Goal: Task Accomplishment & Management: Complete application form

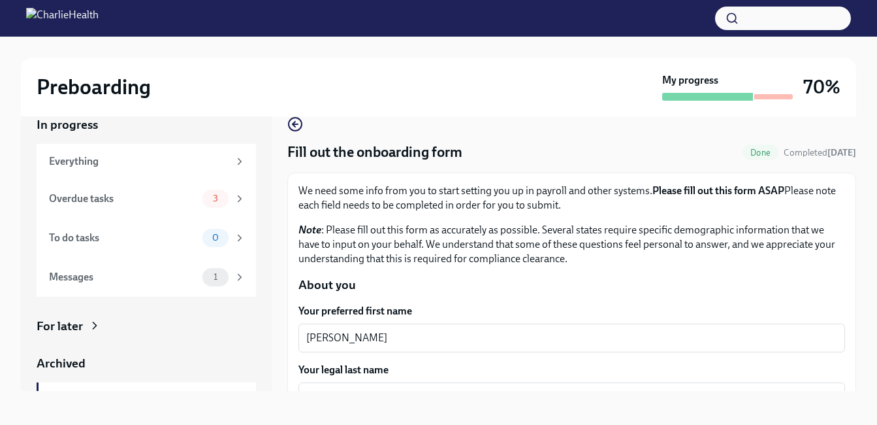
scroll to position [24, 0]
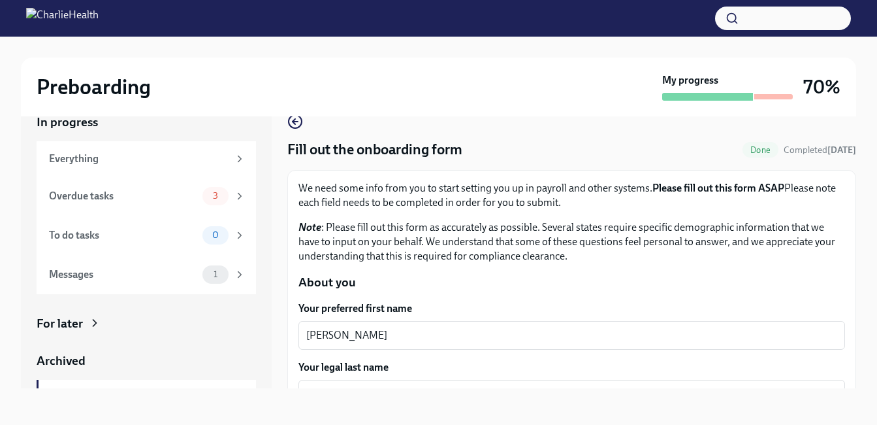
click at [465, 395] on div "In progress Everything Overdue tasks 3 To do tasks 0 Messages 1 For later Archi…" at bounding box center [438, 251] width 835 height 316
click at [459, 390] on div "In progress Everything Overdue tasks 3 To do tasks 0 Messages 1 For later Archi…" at bounding box center [438, 251] width 835 height 316
click at [440, 384] on div "Smothers x ​" at bounding box center [572, 394] width 547 height 29
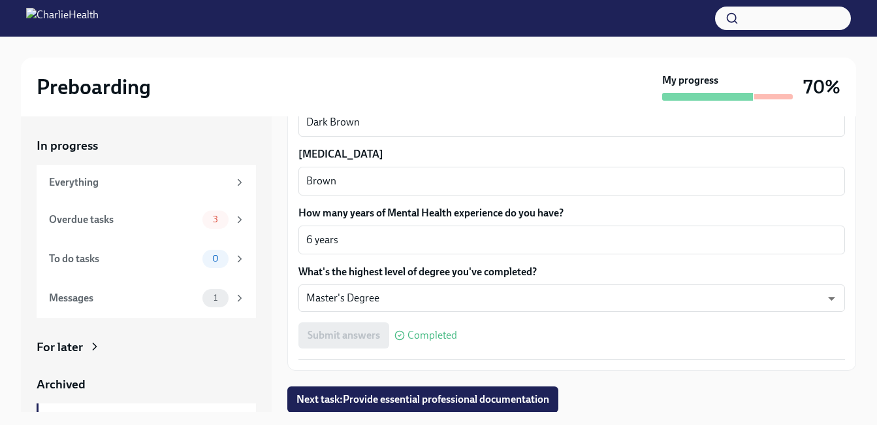
scroll to position [1236, 0]
click at [410, 389] on button "Next task : Provide essential professional documentation" at bounding box center [422, 398] width 271 height 26
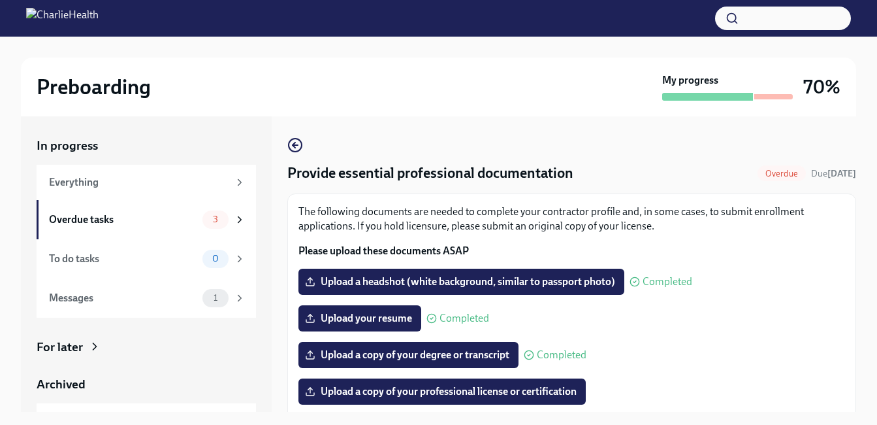
click at [410, 389] on div "The following documents are needed to complete your contractor profile and, in …" at bounding box center [572, 428] width 547 height 449
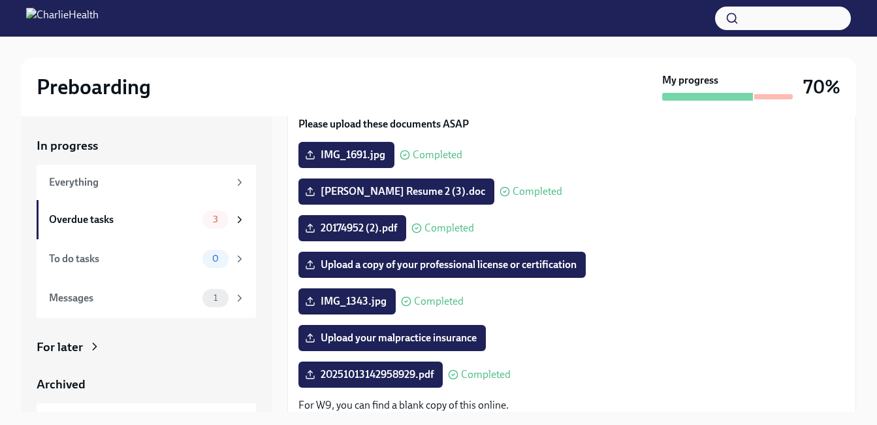
scroll to position [131, 0]
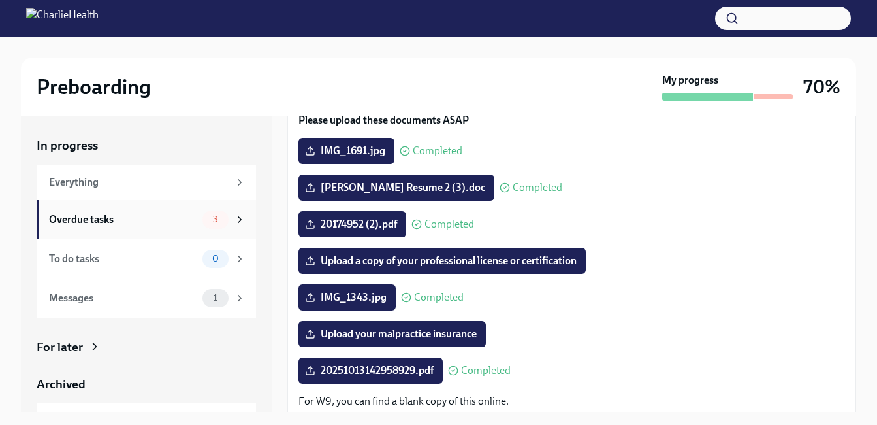
click at [234, 220] on icon at bounding box center [240, 220] width 12 height 12
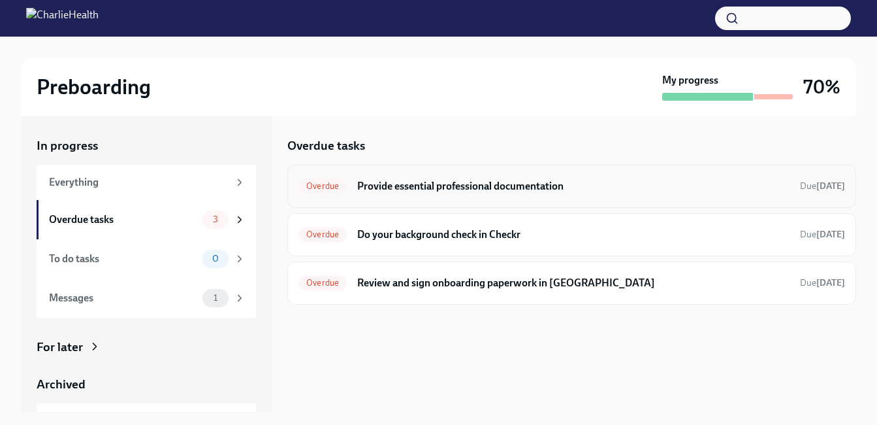
click at [434, 184] on h6 "Provide essential professional documentation" at bounding box center [573, 186] width 432 height 14
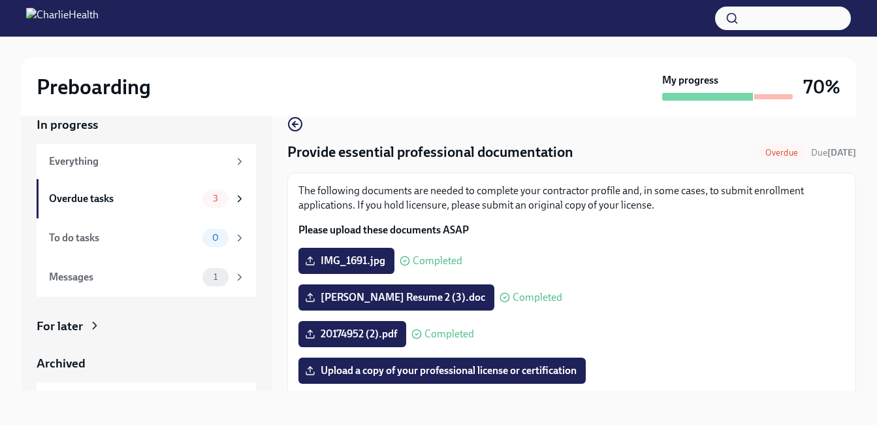
scroll to position [24, 0]
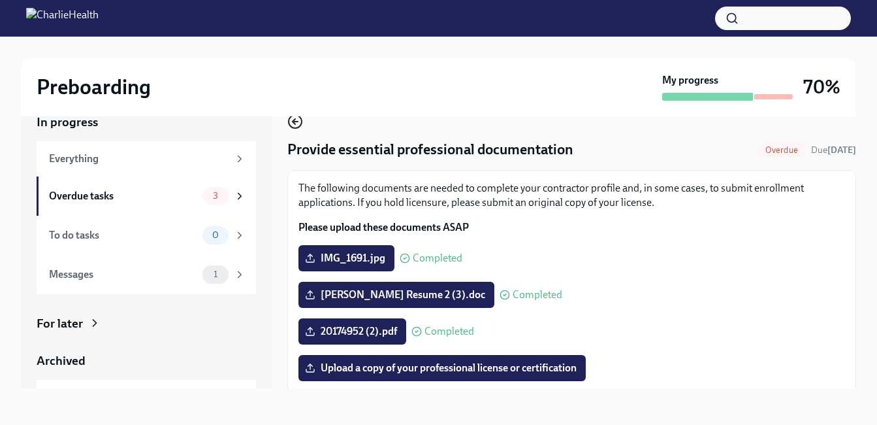
click at [295, 120] on icon "button" at bounding box center [294, 121] width 3 height 5
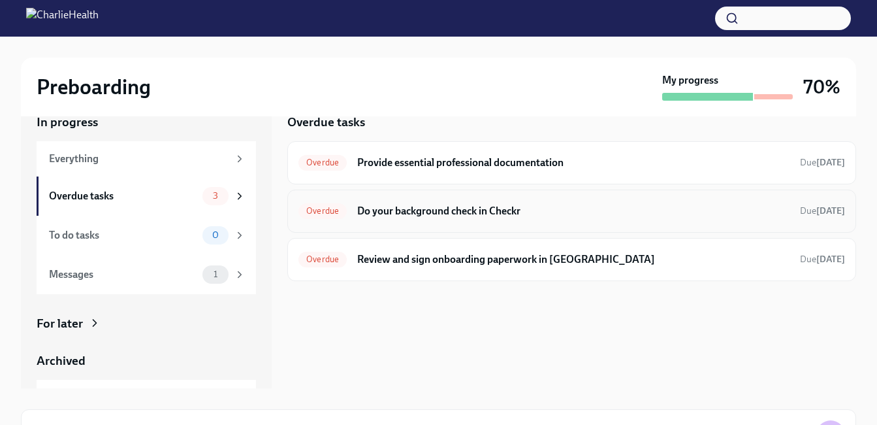
click at [406, 217] on h6 "Do your background check in Checkr" at bounding box center [573, 211] width 432 height 14
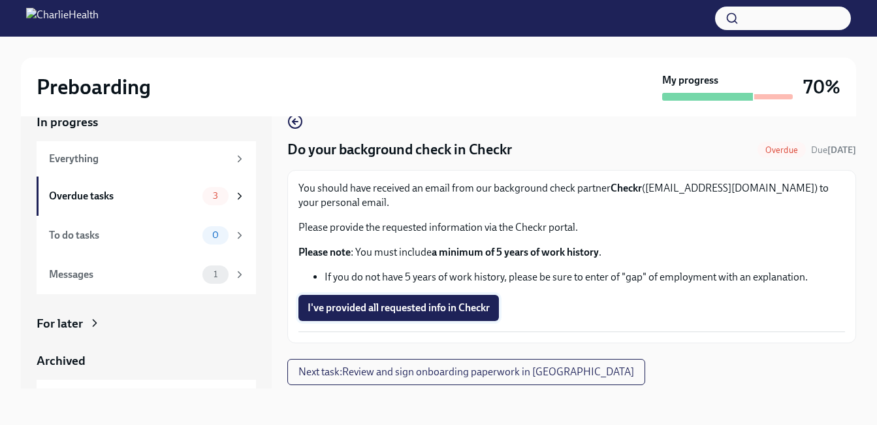
click at [361, 297] on button "I've provided all requested info in Checkr" at bounding box center [399, 308] width 201 height 26
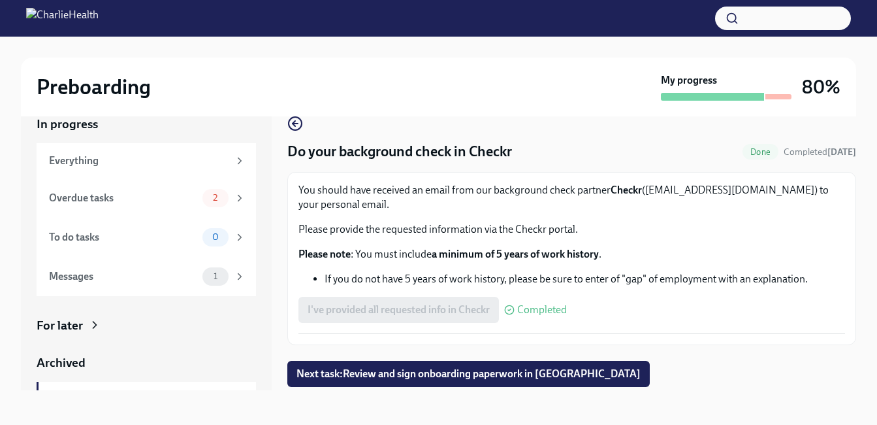
scroll to position [24, 0]
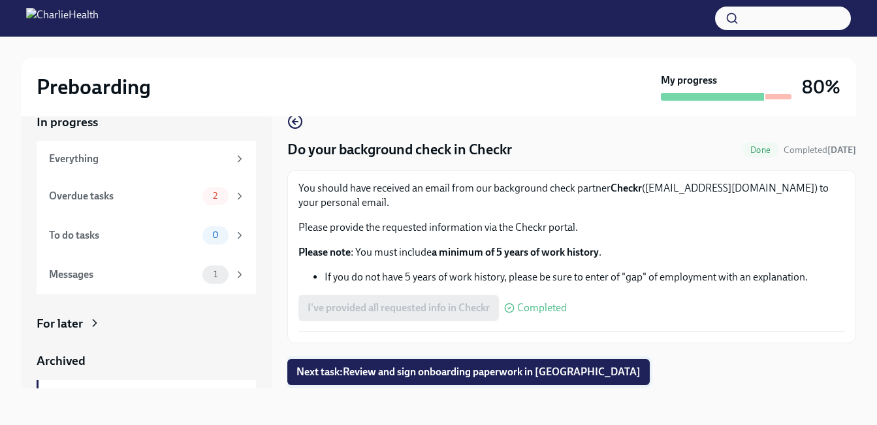
click at [351, 374] on span "Next task : Review and sign onboarding paperwork in UKG" at bounding box center [469, 371] width 344 height 13
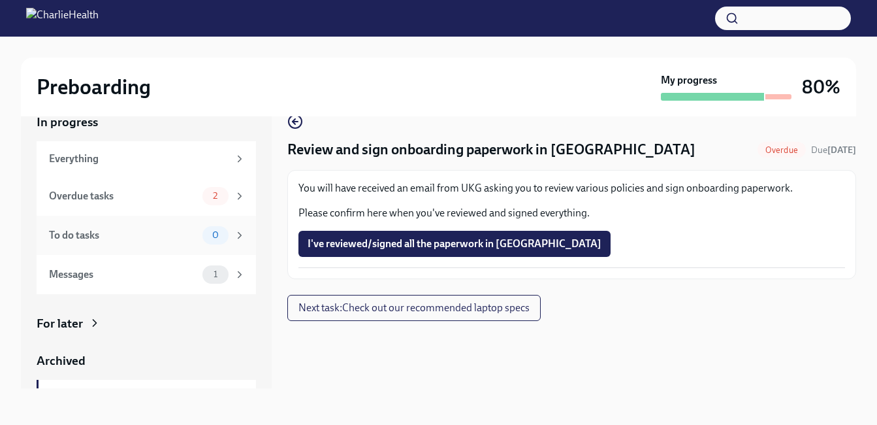
click at [114, 233] on div "To do tasks" at bounding box center [123, 235] width 148 height 14
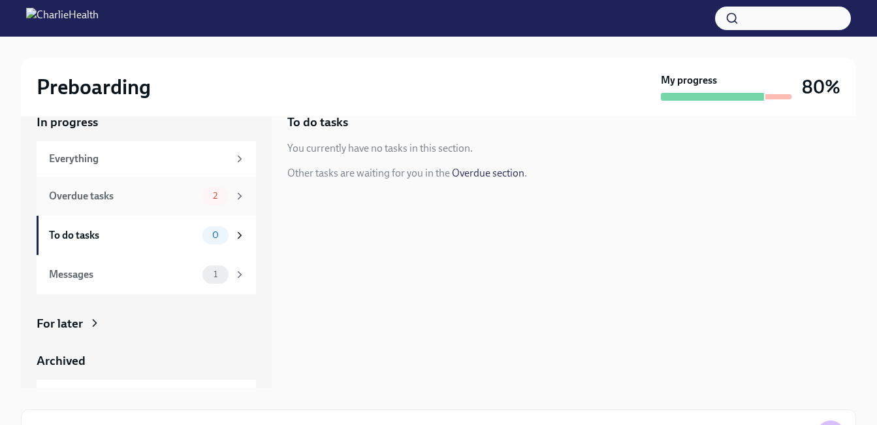
click at [137, 189] on div "Overdue tasks" at bounding box center [123, 196] width 148 height 14
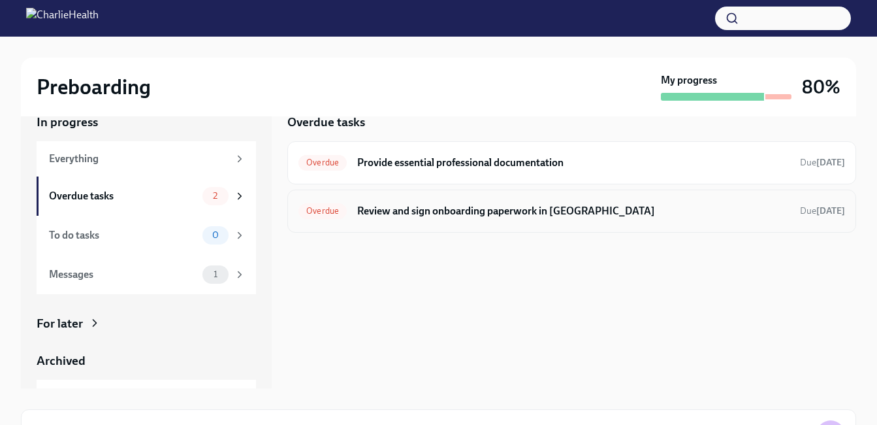
click at [384, 218] on h6 "Review and sign onboarding paperwork in UKG" at bounding box center [573, 211] width 432 height 14
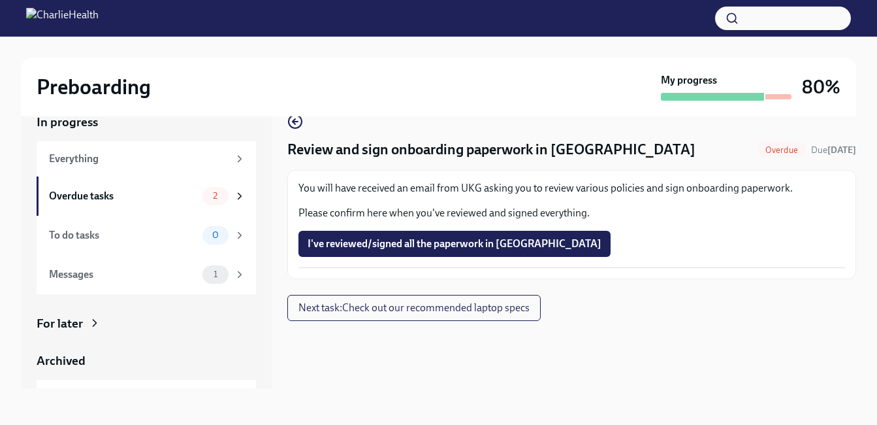
click at [758, 147] on span "Overdue" at bounding box center [782, 150] width 48 height 10
click at [391, 238] on span "I've reviewed/signed all the paperwork in UKG" at bounding box center [455, 243] width 294 height 13
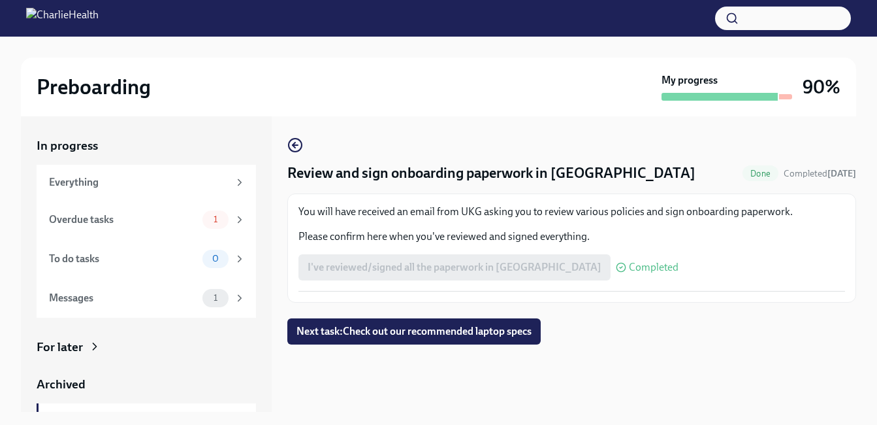
click at [507, 268] on div "I've reviewed/signed all the paperwork in UKG Completed" at bounding box center [489, 267] width 380 height 26
click at [364, 337] on span "Next task : Check out our recommended laptop specs" at bounding box center [414, 331] width 235 height 13
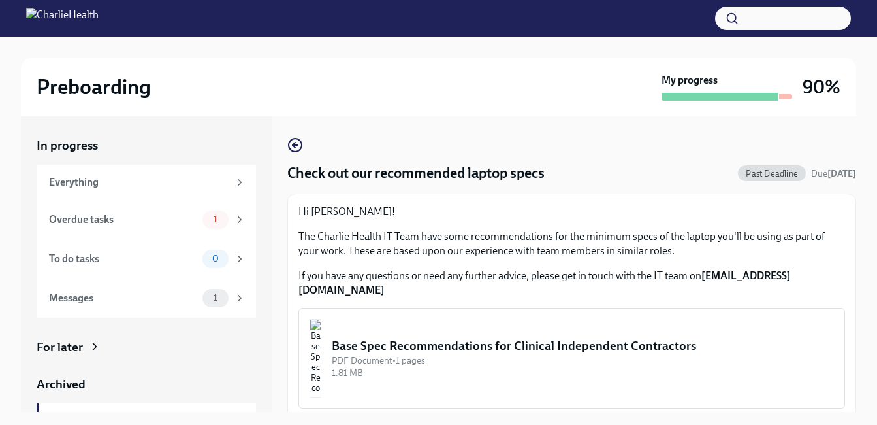
click at [321, 339] on img "button" at bounding box center [316, 358] width 12 height 78
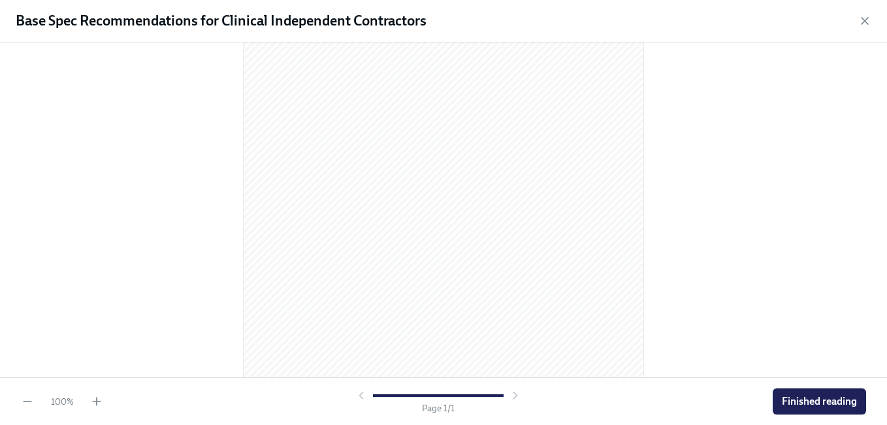
scroll to position [205, 0]
click at [833, 406] on span "Finished reading" at bounding box center [819, 401] width 75 height 13
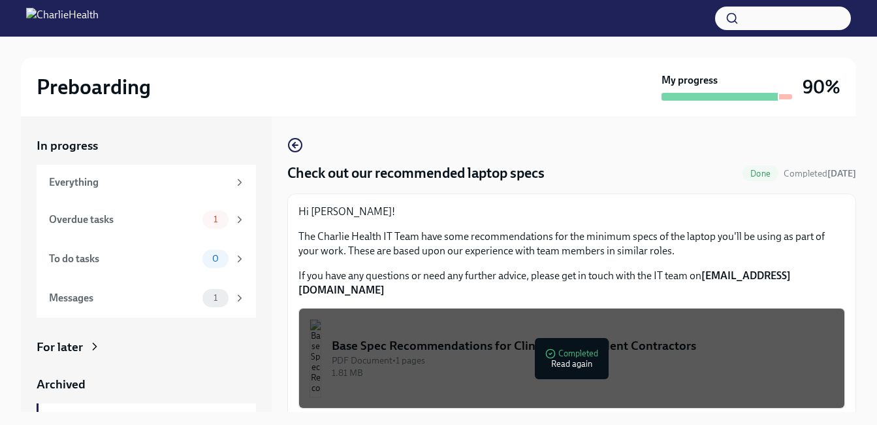
click at [580, 354] on div "PDF Document • 1 pages" at bounding box center [583, 360] width 502 height 12
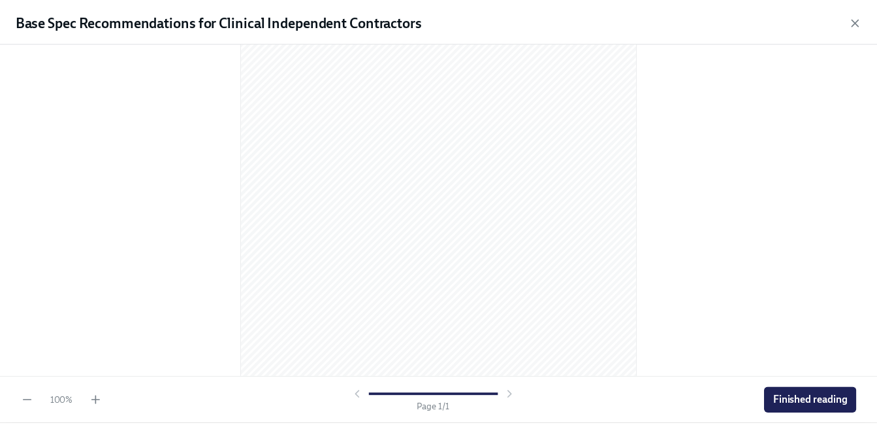
scroll to position [183, 0]
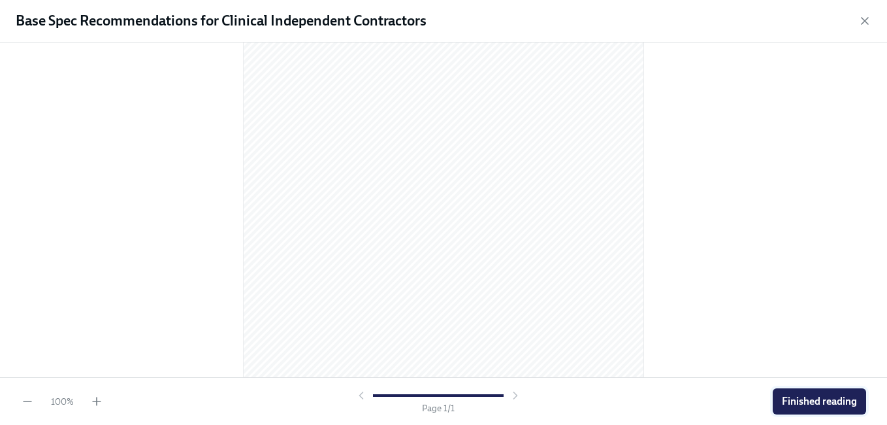
click at [815, 404] on span "Finished reading" at bounding box center [819, 401] width 75 height 13
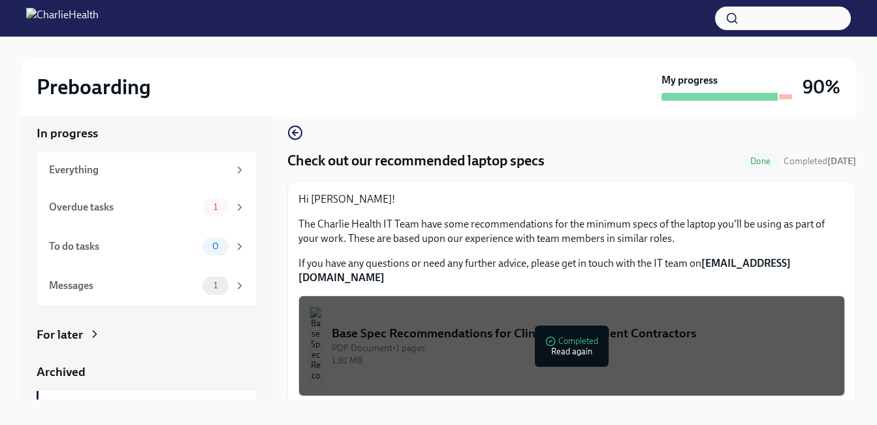
scroll to position [24, 0]
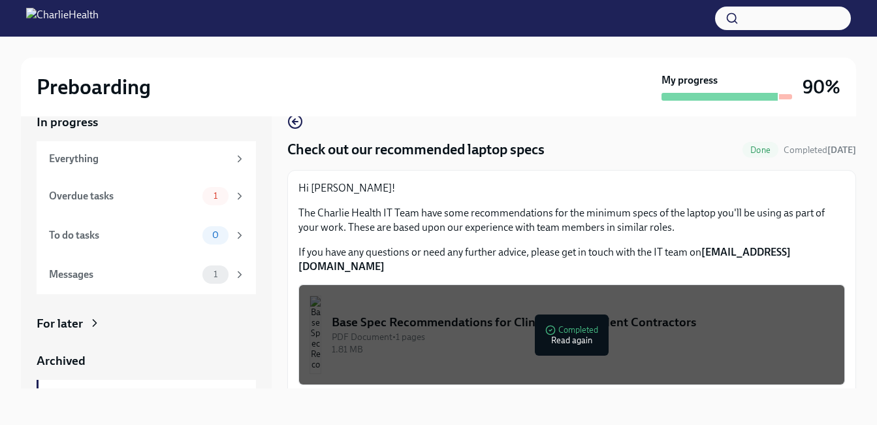
click at [578, 314] on div "Base Spec Recommendations for Clinical Independent Contractors" at bounding box center [583, 322] width 502 height 17
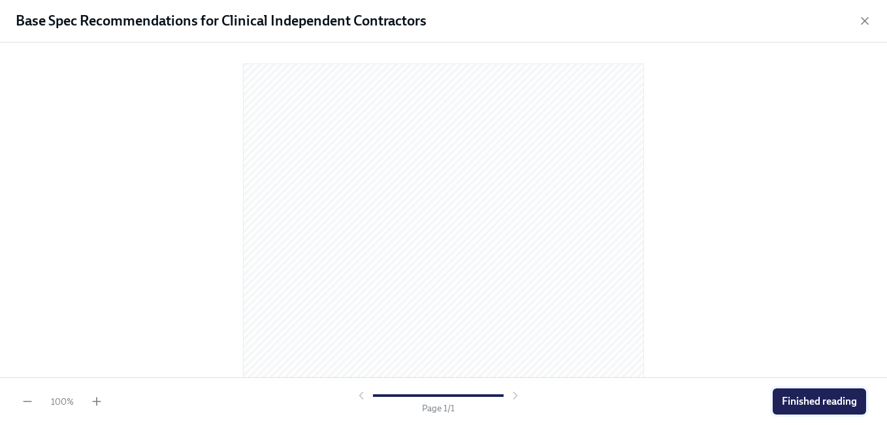
click at [807, 393] on button "Finished reading" at bounding box center [819, 401] width 93 height 26
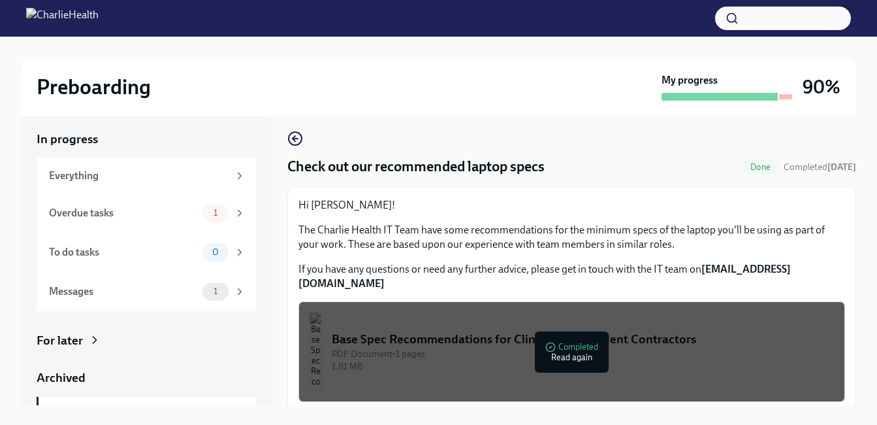
scroll to position [0, 0]
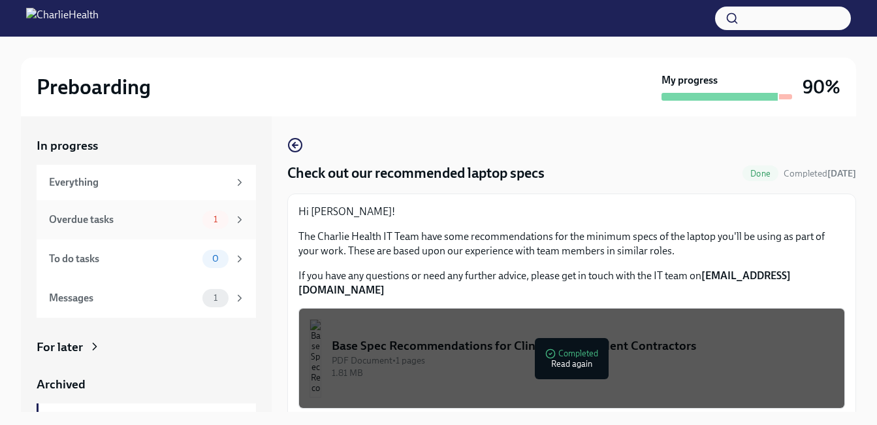
click at [234, 214] on icon at bounding box center [240, 220] width 12 height 12
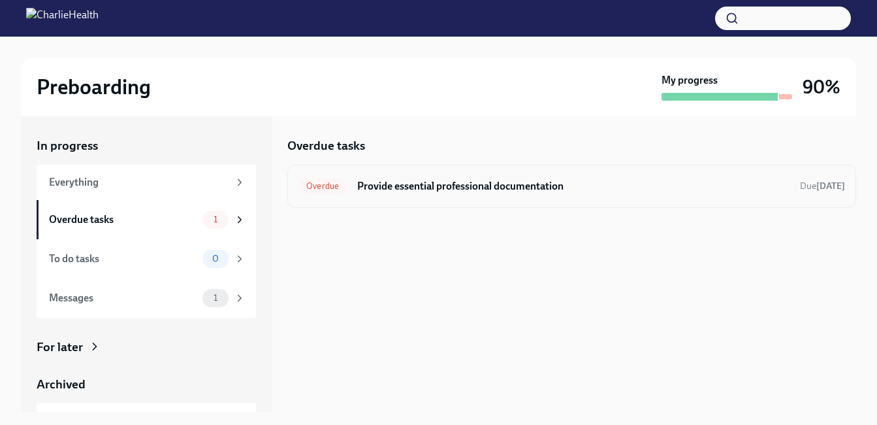
click at [329, 184] on span "Overdue" at bounding box center [323, 186] width 48 height 10
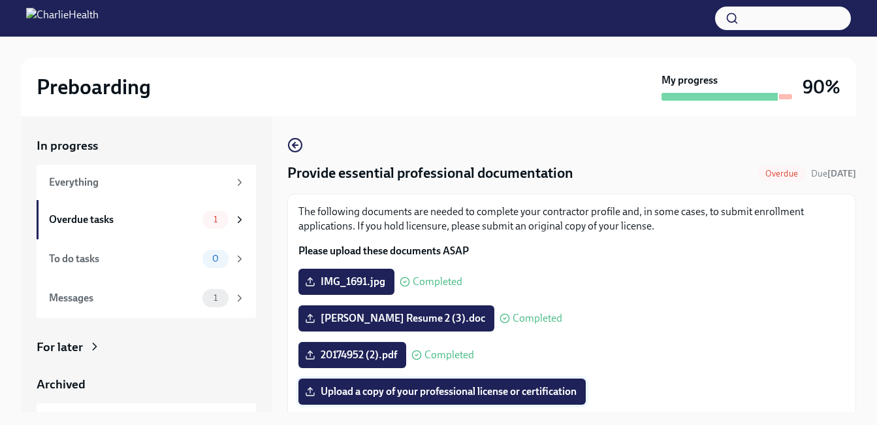
click at [312, 391] on icon at bounding box center [310, 391] width 10 height 10
click at [0, 0] on input "Upload a copy of your professional license or certification" at bounding box center [0, 0] width 0 height 0
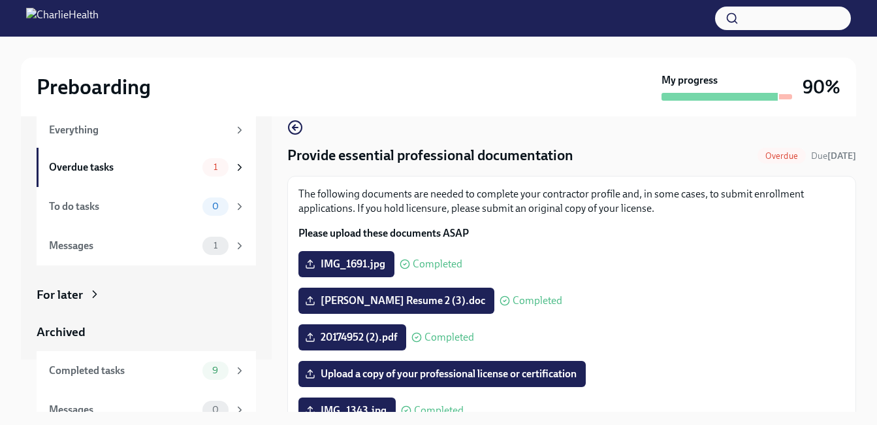
scroll to position [70, 0]
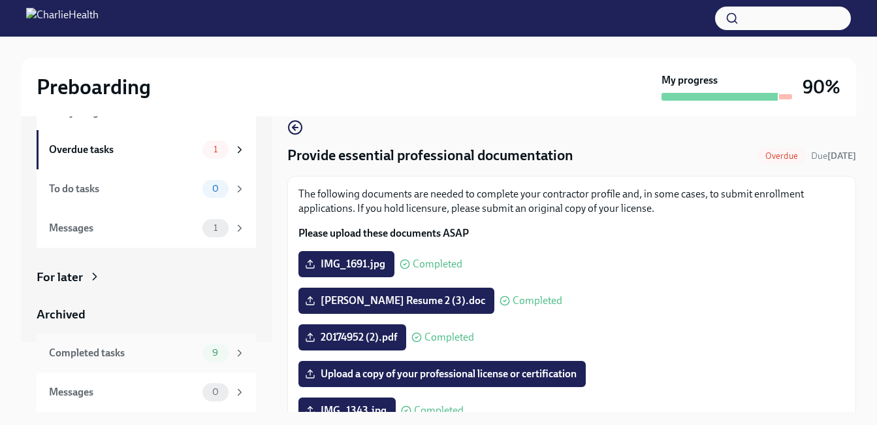
click at [219, 353] on div "9" at bounding box center [223, 353] width 43 height 18
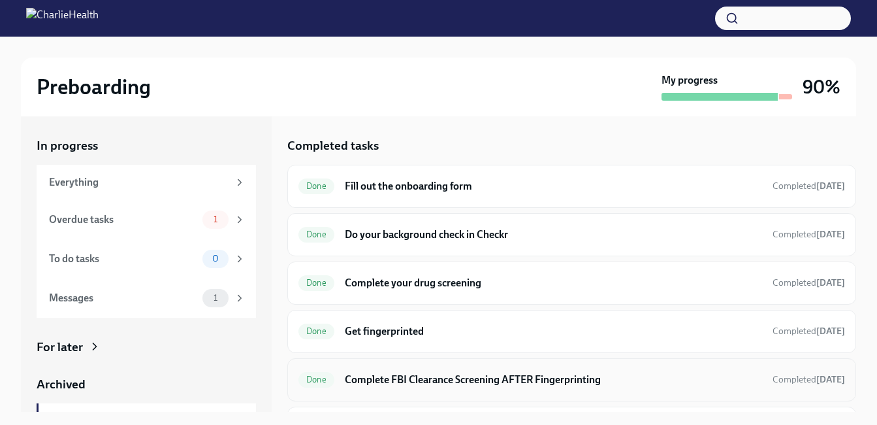
click at [437, 377] on h6 "Complete FBI Clearance Screening AFTER Fingerprinting" at bounding box center [553, 379] width 417 height 14
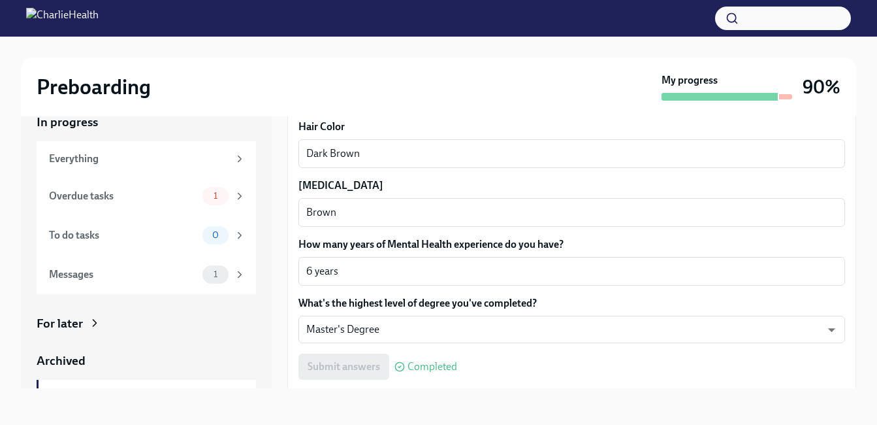
scroll to position [1207, 0]
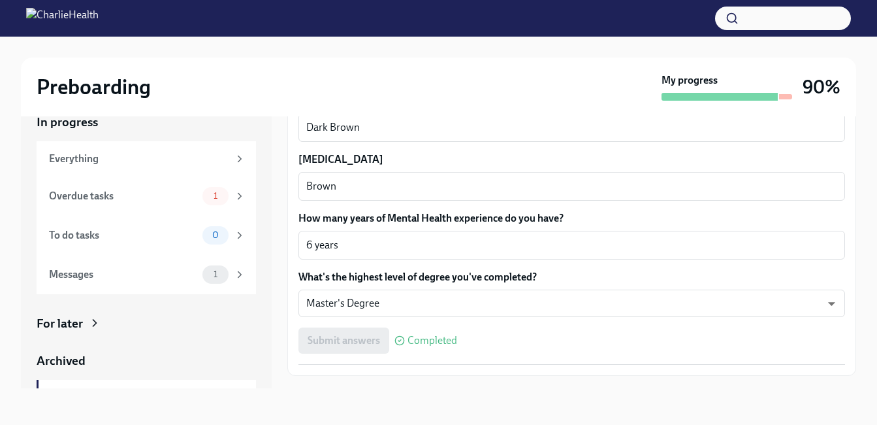
click at [375, 344] on div "Submit answers Completed" at bounding box center [572, 340] width 547 height 26
drag, startPoint x: 22, startPoint y: 415, endPoint x: 107, endPoint y: 446, distance: 90.5
click at [107, 424] on html "Preboarding My progress 90% In progress Everything Overdue tasks 1 To do tasks …" at bounding box center [438, 200] width 877 height 448
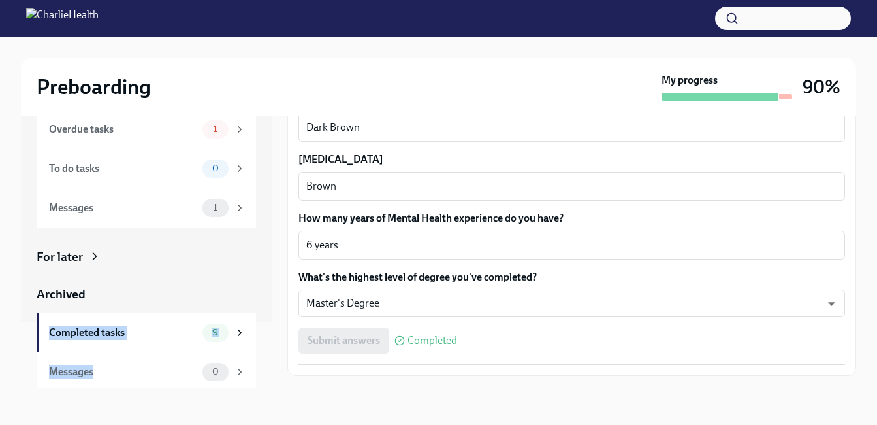
scroll to position [70, 0]
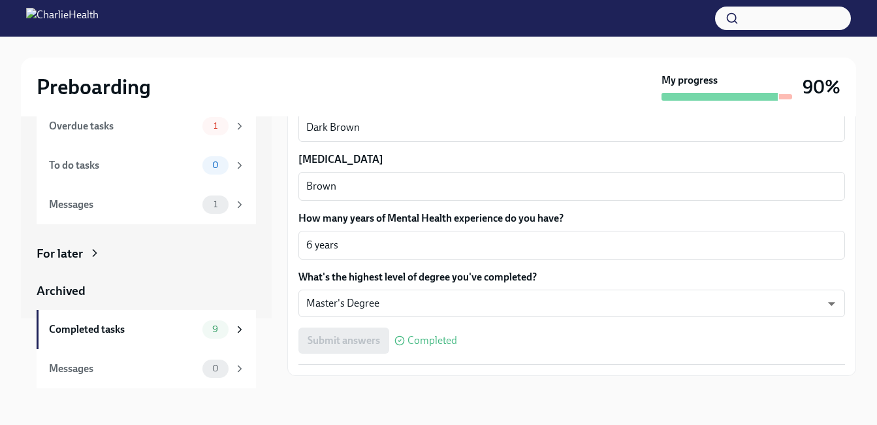
click at [293, 389] on div "In progress Everything Overdue tasks 1 To do tasks 0 Messages 1 For later Archi…" at bounding box center [438, 251] width 835 height 316
click at [90, 250] on icon at bounding box center [94, 252] width 13 height 13
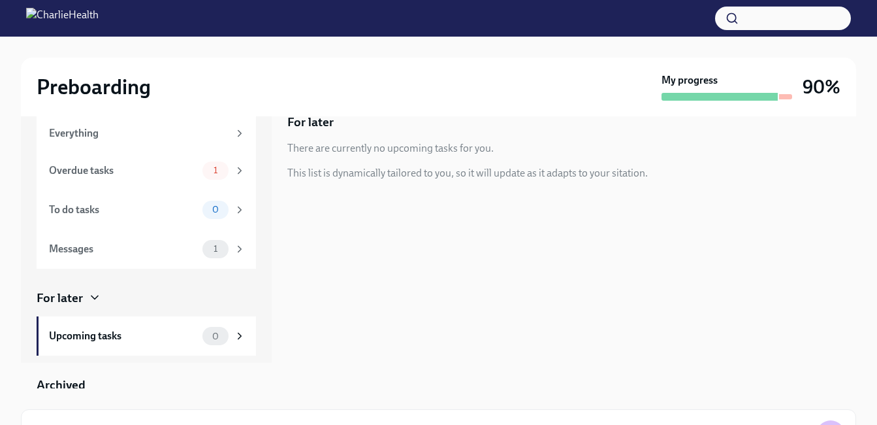
scroll to position [26, 0]
click at [210, 165] on span "1" at bounding box center [216, 170] width 20 height 10
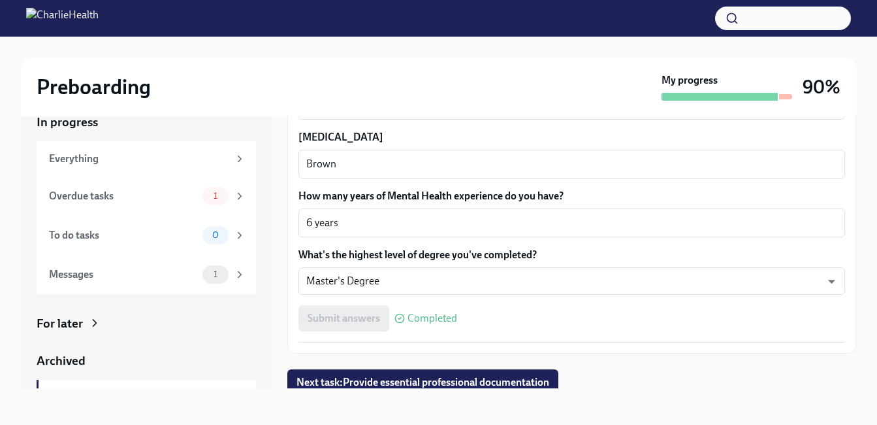
scroll to position [1236, 0]
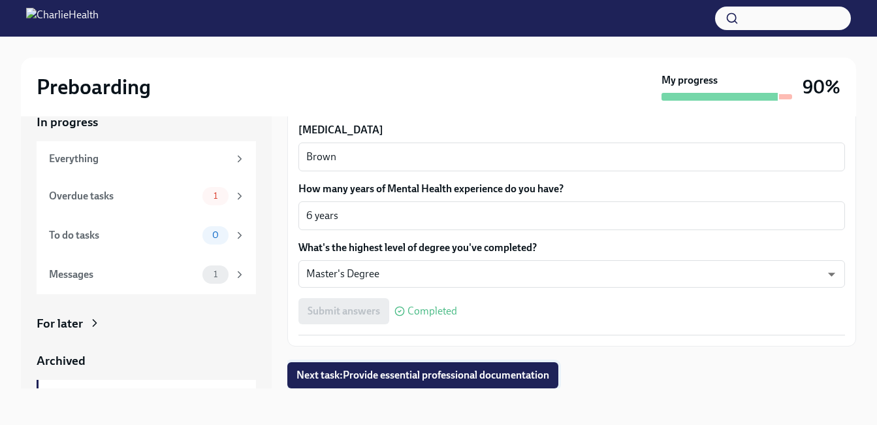
click at [501, 381] on span "Next task : Provide essential professional documentation" at bounding box center [423, 374] width 253 height 13
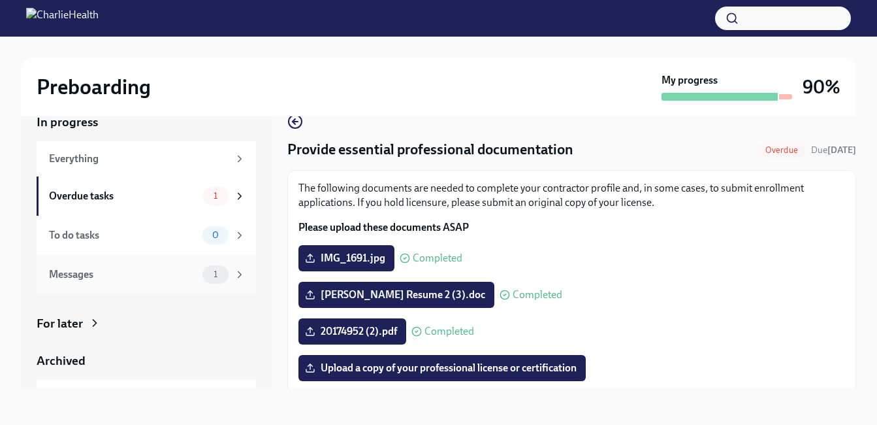
click at [90, 263] on div "Messages 1" at bounding box center [146, 274] width 219 height 39
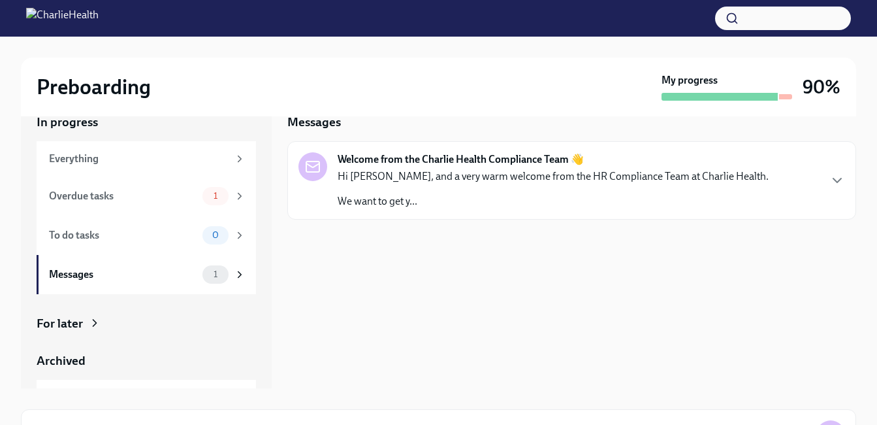
click at [358, 197] on p "We want to get y..." at bounding box center [553, 201] width 431 height 14
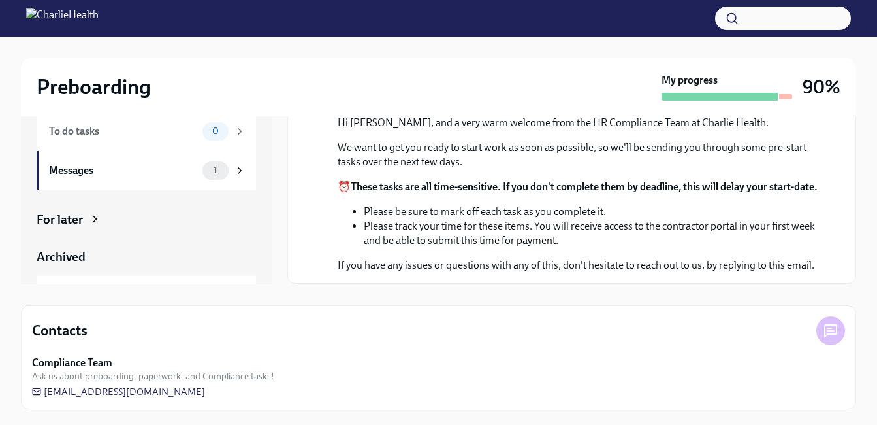
scroll to position [87, 0]
click at [95, 219] on icon at bounding box center [94, 219] width 3 height 7
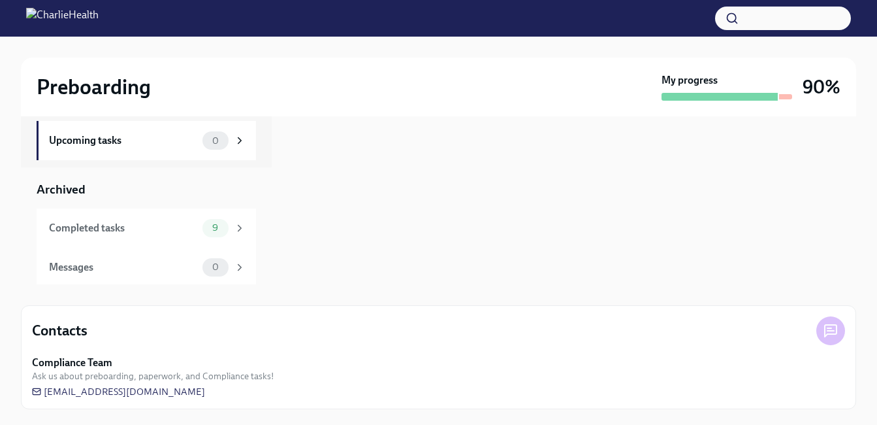
scroll to position [120, 0]
click at [234, 227] on icon at bounding box center [240, 225] width 12 height 12
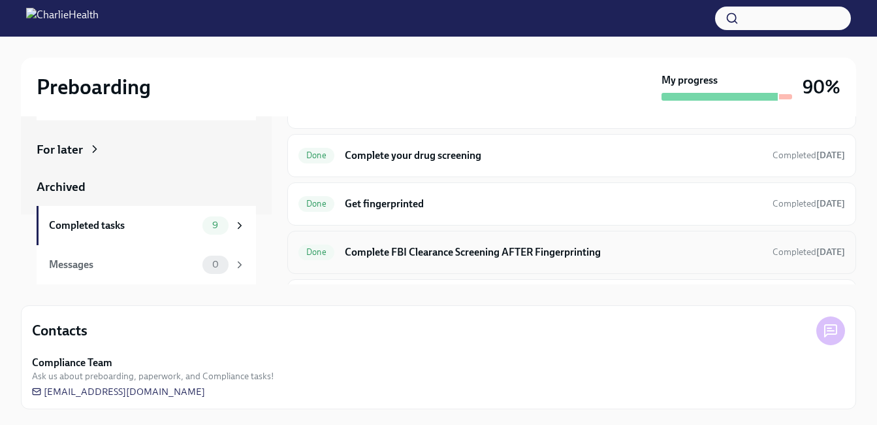
click at [380, 248] on h6 "Complete FBI Clearance Screening AFTER Fingerprinting" at bounding box center [553, 252] width 417 height 14
